Goal: Task Accomplishment & Management: Complete application form

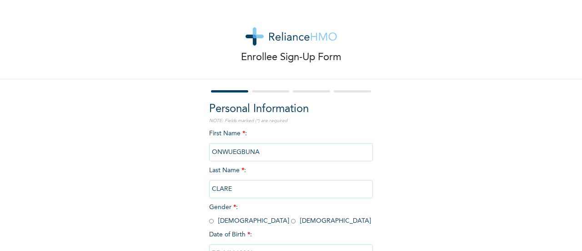
scroll to position [70, 0]
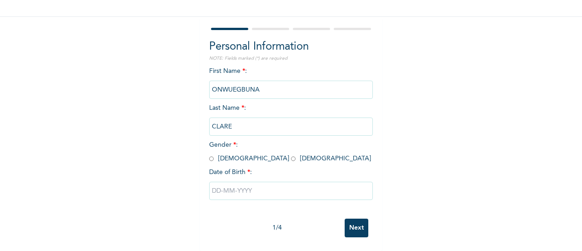
click at [291, 154] on input "radio" at bounding box center [293, 158] width 5 height 9
radio input "true"
click at [236, 182] on input "text" at bounding box center [291, 191] width 164 height 18
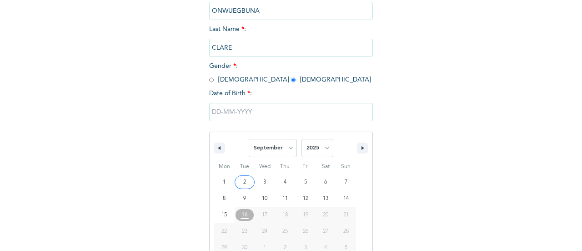
scroll to position [163, 0]
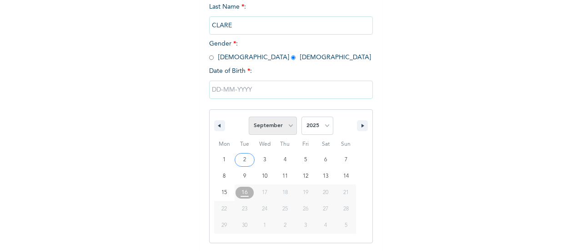
click at [277, 124] on select "January February March April May June July August September October November De…" at bounding box center [273, 125] width 48 height 18
select select "6"
click at [249, 117] on select "January February March April May June July August September October November De…" at bounding box center [273, 125] width 48 height 18
click at [309, 128] on select "2025 2024 2023 2022 2021 2020 2019 2018 2017 2016 2015 2014 2013 2012 2011 2010…" at bounding box center [318, 125] width 32 height 18
select select "1997"
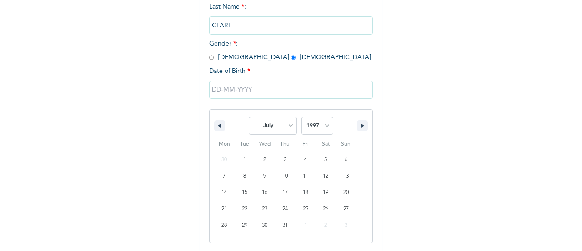
click at [302, 117] on select "2025 2024 2023 2022 2021 2020 2019 2018 2017 2016 2015 2014 2013 2012 2011 2010…" at bounding box center [318, 125] width 32 height 18
type input "[DATE]"
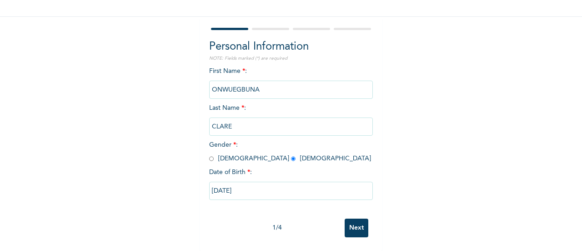
click at [238, 184] on input "[DATE]" at bounding box center [291, 191] width 164 height 18
select select "6"
select select "1997"
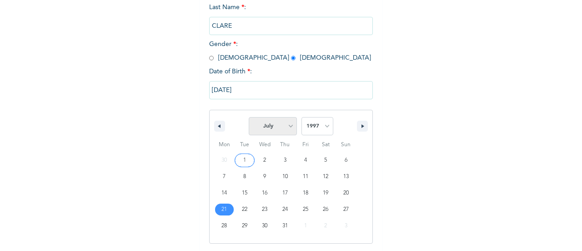
scroll to position [163, 0]
click at [277, 132] on select "January February March April May June July August September October November De…" at bounding box center [273, 125] width 48 height 18
select select "2"
click at [249, 117] on select "January February March April May June July August September October November De…" at bounding box center [273, 125] width 48 height 18
type input "[DATE]"
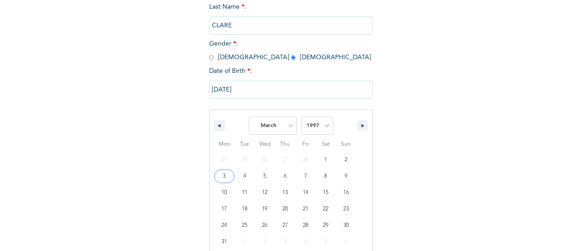
scroll to position [70, 0]
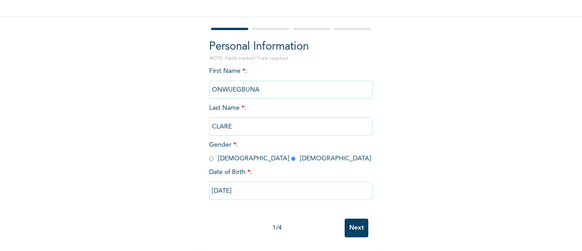
click at [241, 183] on input "[DATE]" at bounding box center [291, 191] width 164 height 18
select select "2"
select select "1997"
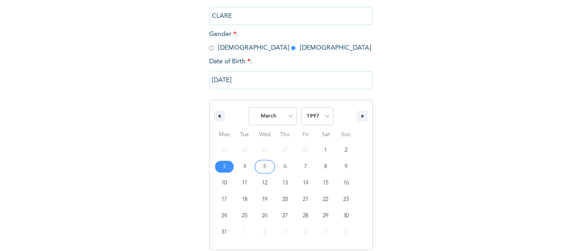
scroll to position [180, 0]
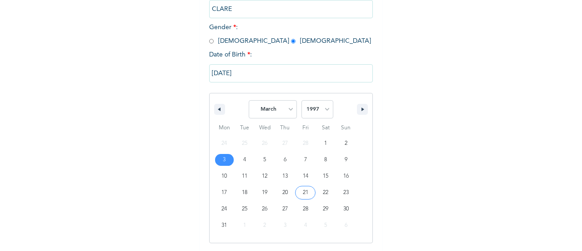
type input "[DATE]"
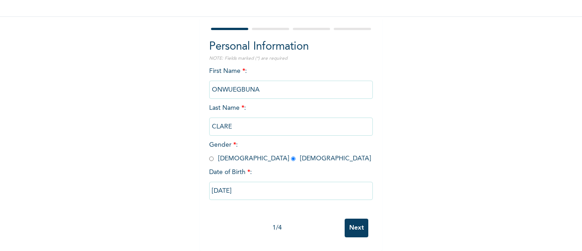
click at [485, 116] on div "Enrollee Sign-Up Form Personal Information NOTE: Fields marked (*) are required…" at bounding box center [291, 94] width 582 height 313
click at [353, 218] on input "Next" at bounding box center [357, 227] width 24 height 19
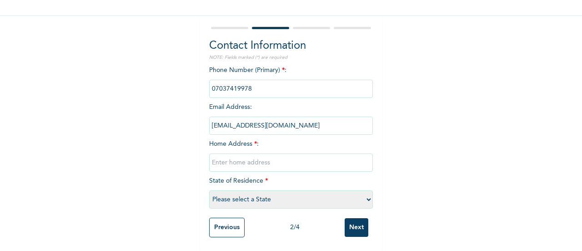
click at [284, 156] on input "text" at bounding box center [291, 162] width 164 height 18
click at [359, 218] on input "Next" at bounding box center [357, 227] width 24 height 19
type input "."
click at [359, 225] on input "Next" at bounding box center [357, 227] width 24 height 19
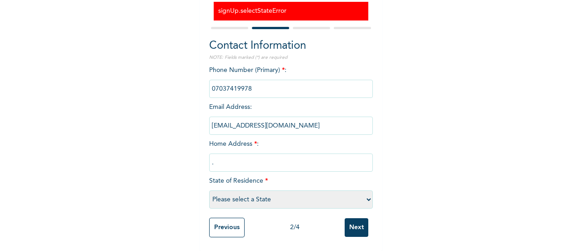
scroll to position [0, 0]
